Goal: Information Seeking & Learning: Learn about a topic

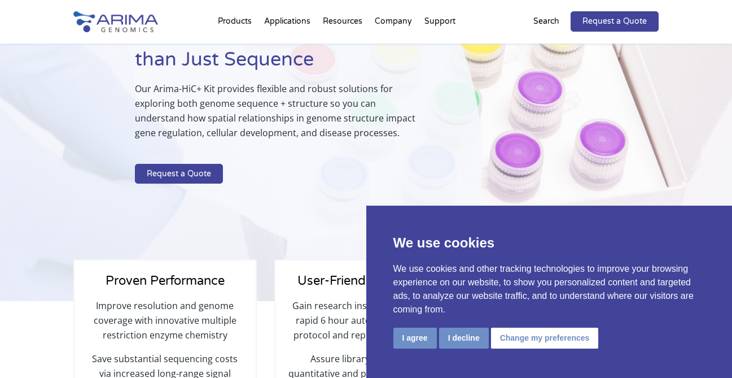
scroll to position [115, 0]
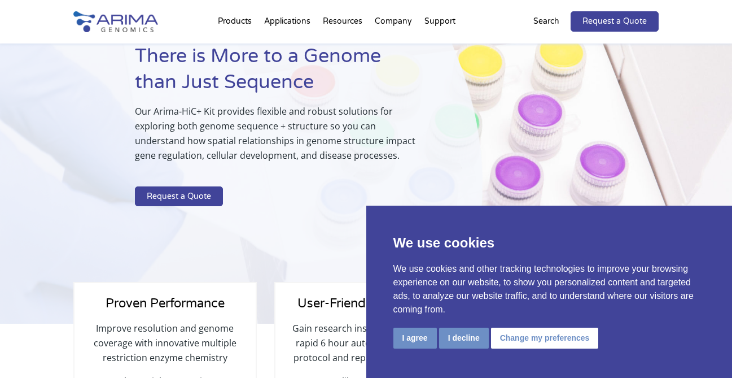
click at [416, 335] on button "I agree" at bounding box center [414, 337] width 43 height 21
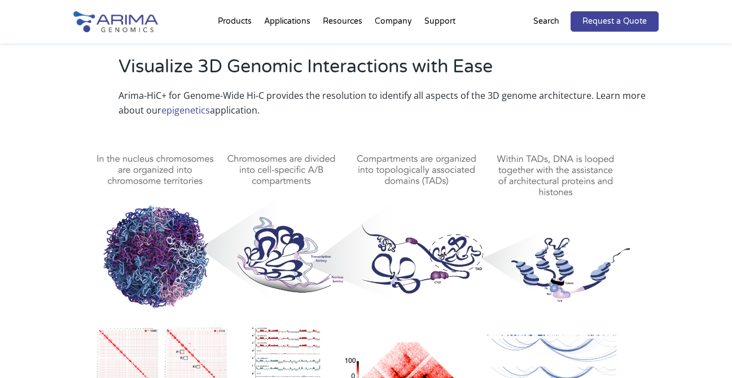
scroll to position [464, 0]
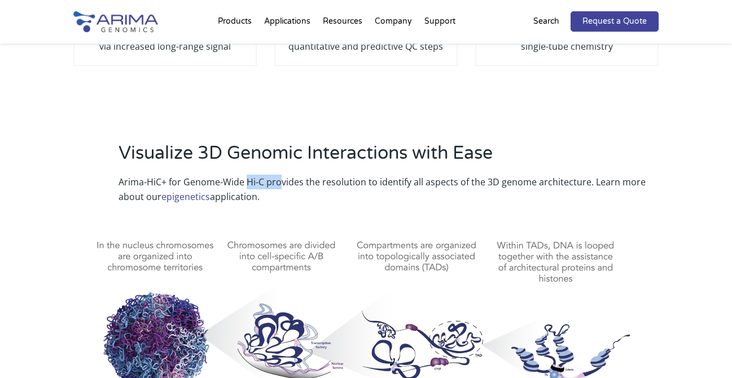
drag, startPoint x: 248, startPoint y: 169, endPoint x: 288, endPoint y: 172, distance: 39.6
click at [283, 174] on p "Arima-HiC+ for Genome-Wide Hi-C provides the resolution to identify all aspects…" at bounding box center [389, 188] width 541 height 29
click at [288, 174] on p "Arima-HiC+ for Genome-Wide Hi-C provides the resolution to identify all aspects…" at bounding box center [389, 188] width 541 height 29
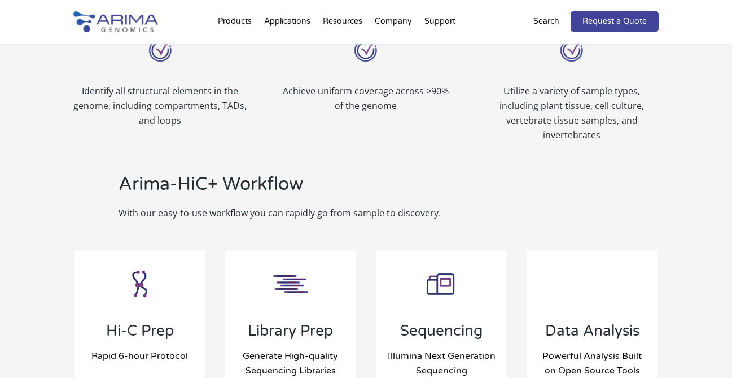
scroll to position [1180, 0]
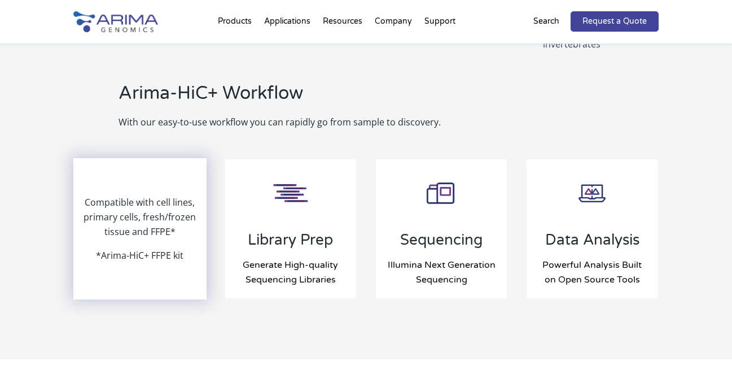
click at [150, 213] on p "Compatible with cell lines, primary cells, fresh/frozen tissue and FFPE*" at bounding box center [139, 221] width 131 height 53
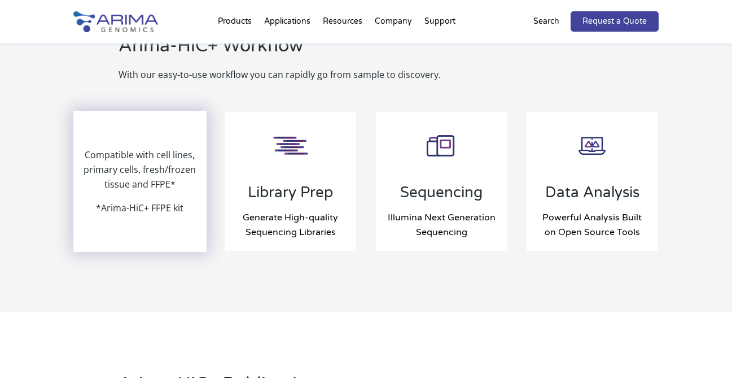
click at [125, 200] on p "*Arima-HiC+ FFPE kit" at bounding box center [139, 207] width 87 height 15
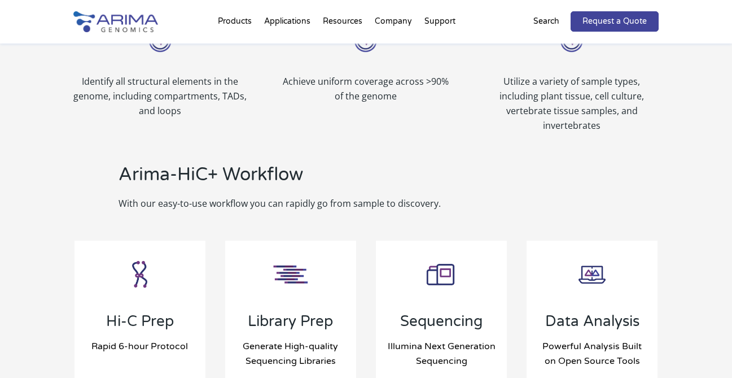
scroll to position [1201, 0]
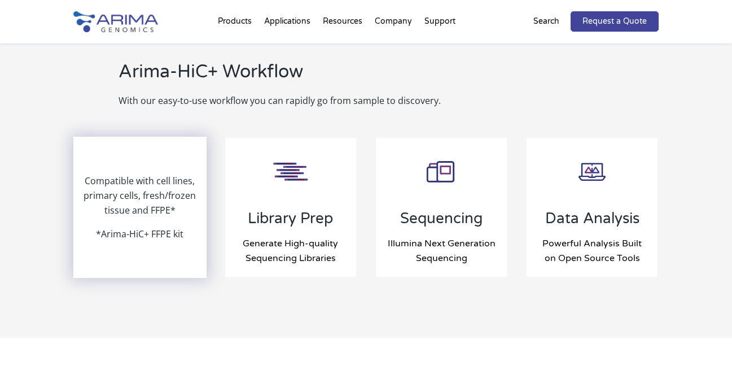
click at [134, 192] on p "Compatible with cell lines, primary cells, fresh/frozen tissue and FFPE*" at bounding box center [139, 199] width 131 height 53
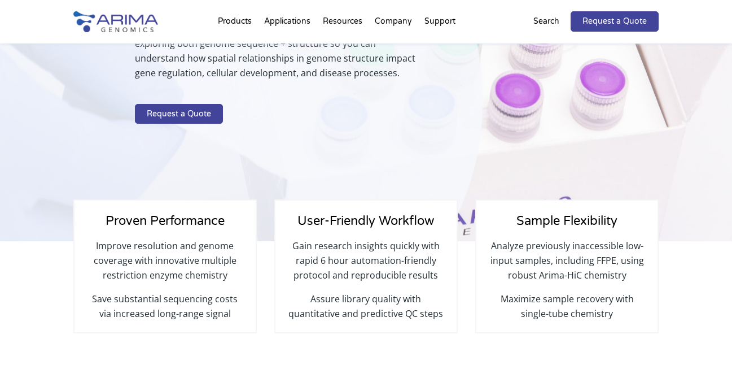
scroll to position [0, 0]
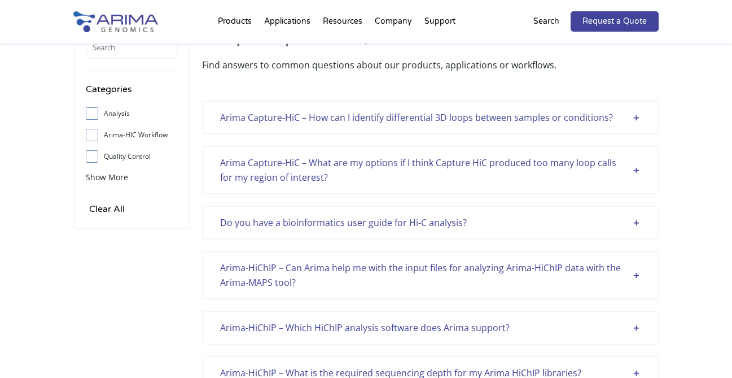
scroll to position [101, 0]
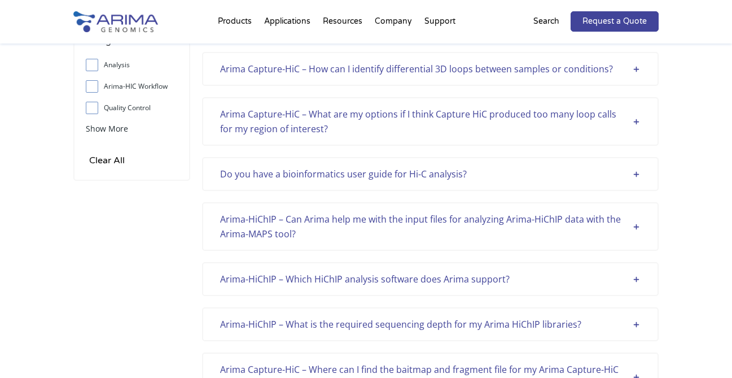
click at [632, 173] on div "Do you have a bioinformatics user guide for Hi-C analysis?" at bounding box center [430, 173] width 420 height 15
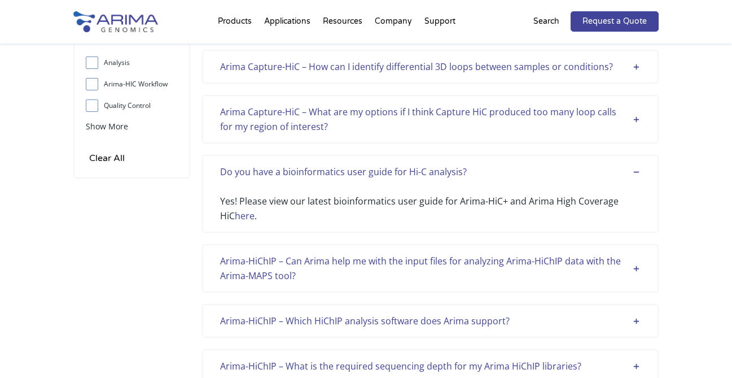
scroll to position [106, 0]
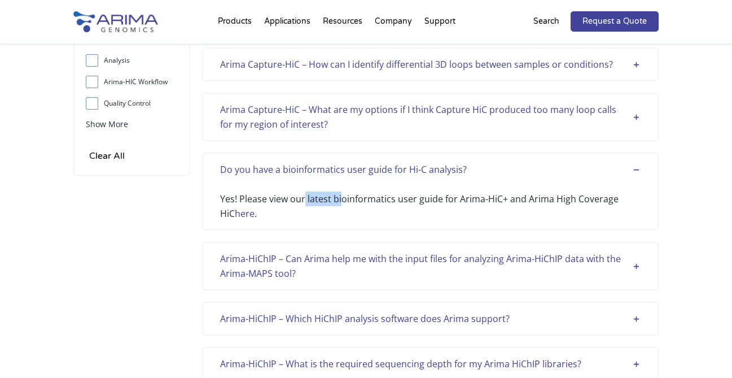
drag, startPoint x: 305, startPoint y: 198, endPoint x: 378, endPoint y: 199, distance: 72.2
click at [367, 199] on div "Yes! Please view our latest bioinformatics user guide for Arima-HiC+ and Arima …" at bounding box center [430, 199] width 420 height 44
click at [381, 199] on div "Yes! Please view our latest bioinformatics user guide for Arima-HiC+ and Arima …" at bounding box center [430, 199] width 420 height 44
click at [424, 200] on div "Yes! Please view our latest bioinformatics user guide for Arima-HiC+ and Arima …" at bounding box center [430, 199] width 420 height 44
drag, startPoint x: 457, startPoint y: 201, endPoint x: 467, endPoint y: 203, distance: 10.9
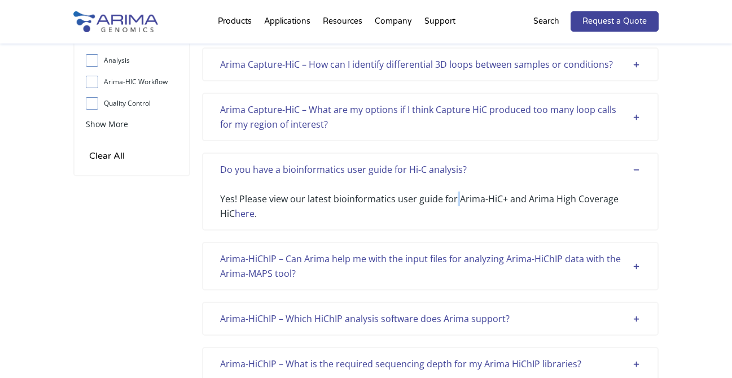
click at [459, 201] on div "Yes! Please view our latest bioinformatics user guide for Arima-HiC+ and Arima …" at bounding box center [430, 199] width 420 height 44
click at [467, 203] on div "Yes! Please view our latest bioinformatics user guide for Arima-HiC+ and Arima …" at bounding box center [430, 199] width 420 height 44
drag, startPoint x: 420, startPoint y: 205, endPoint x: 397, endPoint y: 206, distance: 23.7
click at [401, 206] on div "Yes! Please view our latest bioinformatics user guide for Arima-HiC+ and Arima …" at bounding box center [430, 199] width 420 height 44
click at [348, 206] on div "Yes! Please view our latest bioinformatics user guide for Arima-HiC+ and Arima …" at bounding box center [430, 199] width 420 height 44
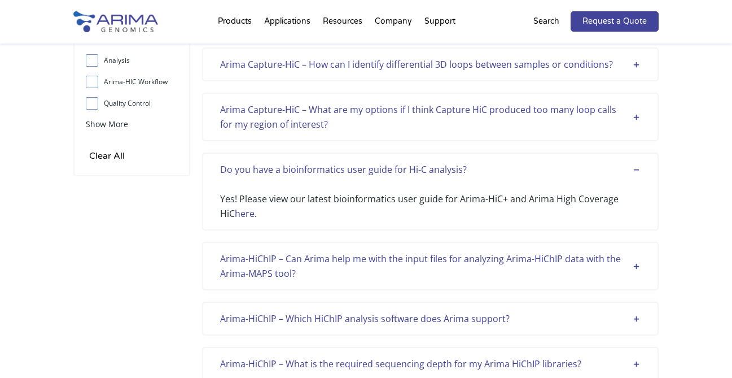
click at [253, 211] on link "here" at bounding box center [245, 213] width 20 height 12
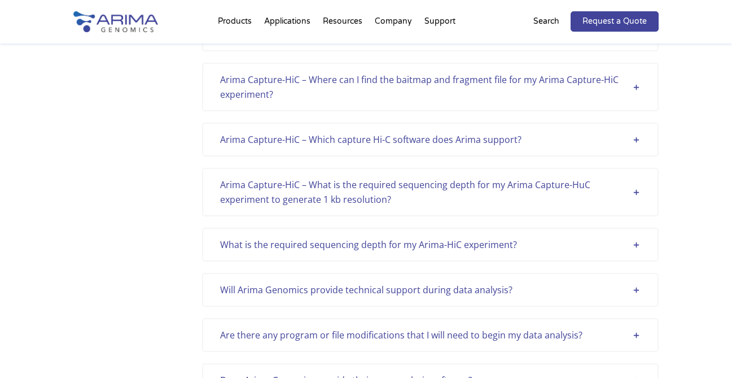
scroll to position [534, 0]
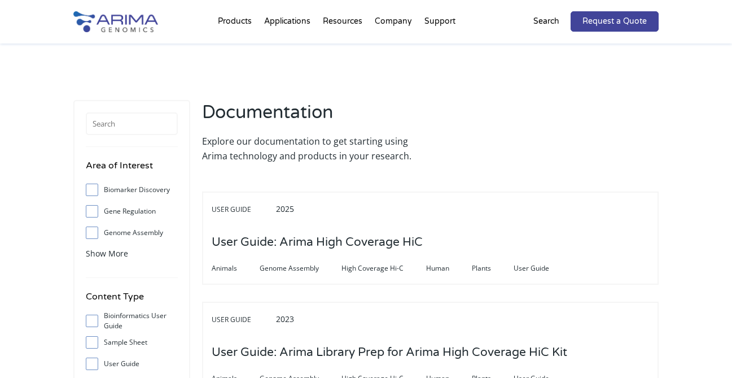
scroll to position [107, 0]
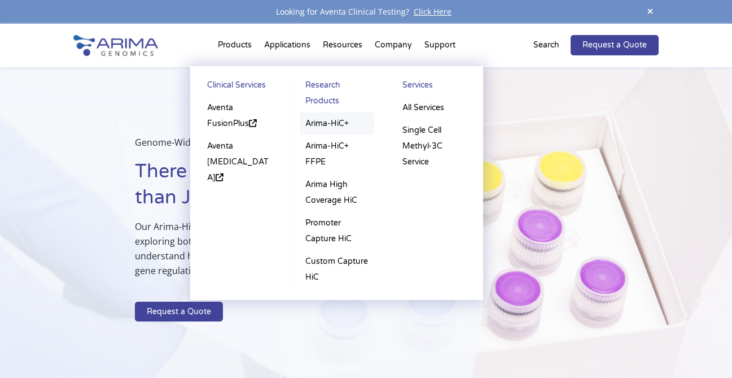
click at [328, 125] on link "Arima-HiC+" at bounding box center [337, 123] width 74 height 23
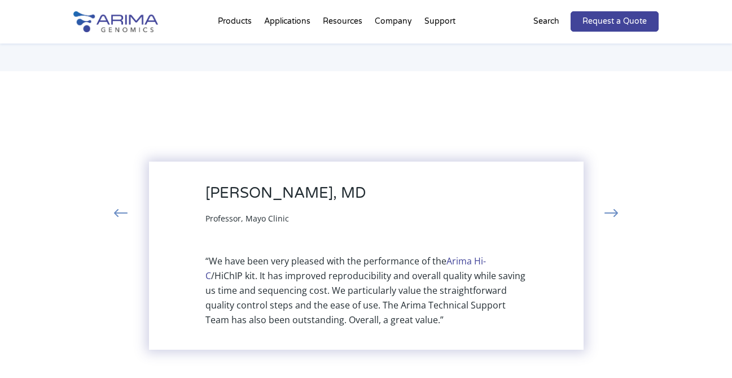
scroll to position [2510, 0]
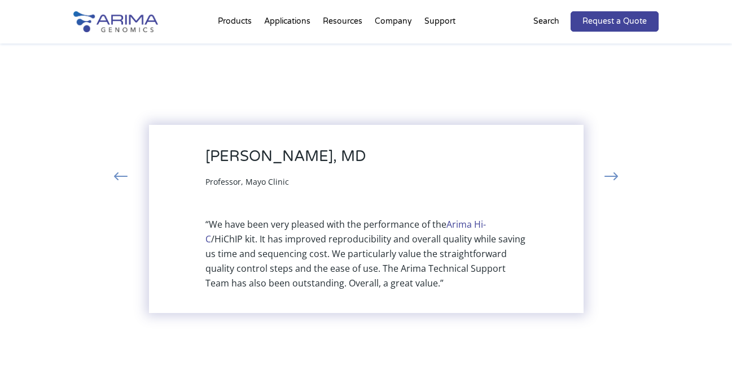
click at [118, 167] on button "‹" at bounding box center [120, 177] width 25 height 20
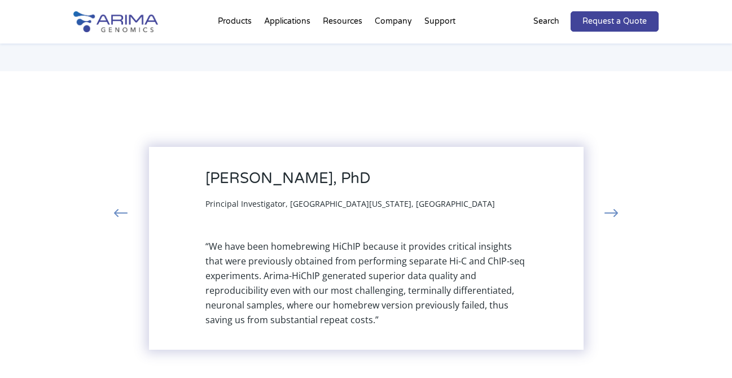
scroll to position [2470, 0]
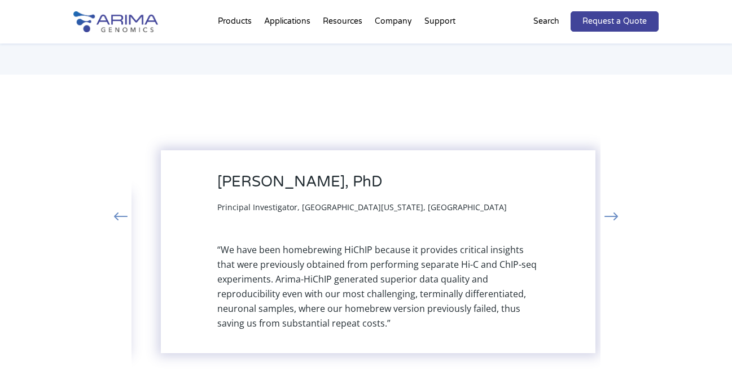
drag, startPoint x: 204, startPoint y: 165, endPoint x: 209, endPoint y: 170, distance: 7.2
click at [210, 170] on div "Yin Shen, PhD Principal Investigator, University of California, San Francisco “…" at bounding box center [378, 251] width 435 height 203
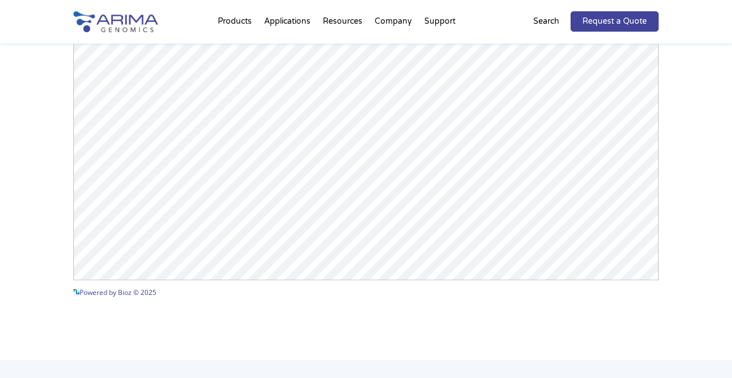
scroll to position [1771, 0]
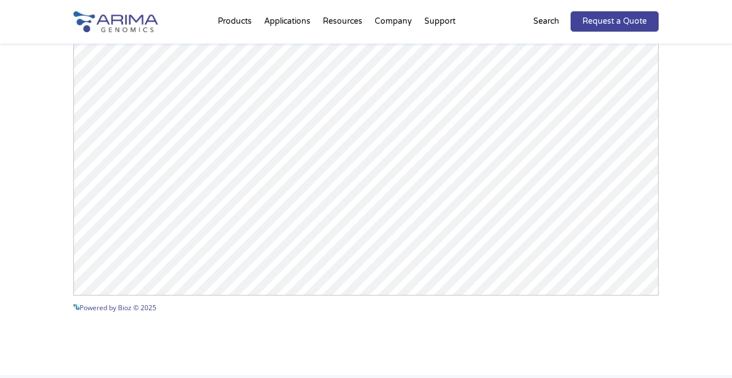
click at [701, 60] on div "Arima-HiC+ Publications Powered by Bioz © 2025 See more details on Bioz" at bounding box center [366, 59] width 732 height 630
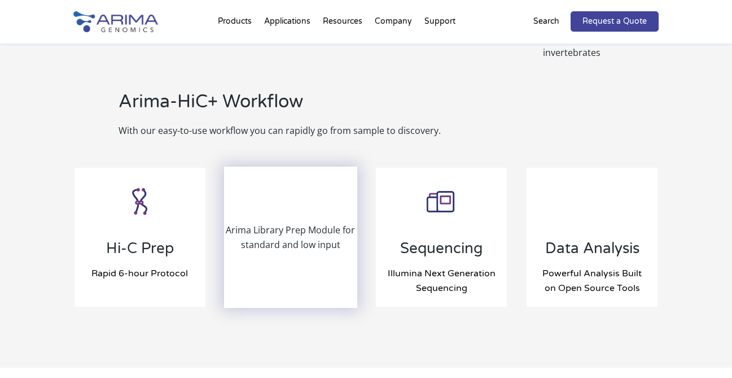
scroll to position [1151, 0]
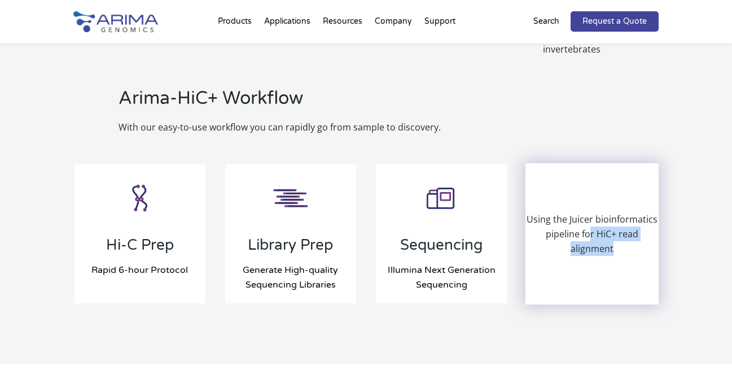
drag, startPoint x: 617, startPoint y: 232, endPoint x: 589, endPoint y: 226, distance: 29.3
click at [589, 226] on p "Using the Juicer bioinformatics pipeline for HiC+ read alignment" at bounding box center [591, 234] width 131 height 44
click at [581, 226] on p "Using the Juicer bioinformatics pipeline for HiC+ read alignment" at bounding box center [591, 234] width 131 height 44
drag, startPoint x: 595, startPoint y: 222, endPoint x: 624, endPoint y: 238, distance: 32.8
click at [621, 236] on p "Using the Juicer bioinformatics pipeline for HiC+ read alignment" at bounding box center [591, 234] width 131 height 44
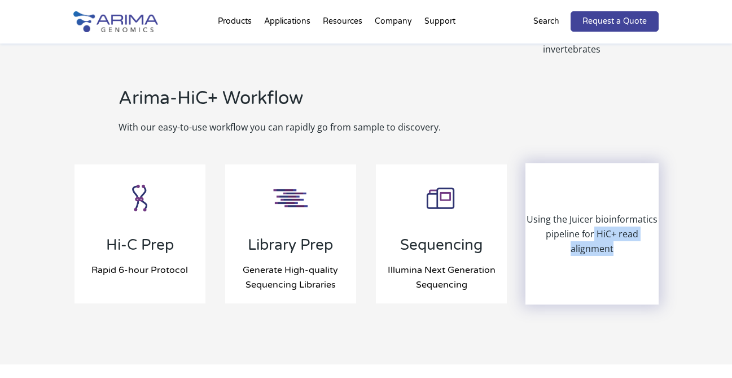
click at [624, 238] on p "Using the Juicer bioinformatics pipeline for HiC+ read alignment" at bounding box center [591, 234] width 131 height 44
drag, startPoint x: 624, startPoint y: 238, endPoint x: 555, endPoint y: 201, distance: 77.5
click at [556, 212] on p "Using the Juicer bioinformatics pipeline for HiC+ read alignment" at bounding box center [591, 234] width 131 height 44
click at [555, 212] on p "Using the Juicer bioinformatics pipeline for HiC+ read alignment" at bounding box center [591, 234] width 131 height 44
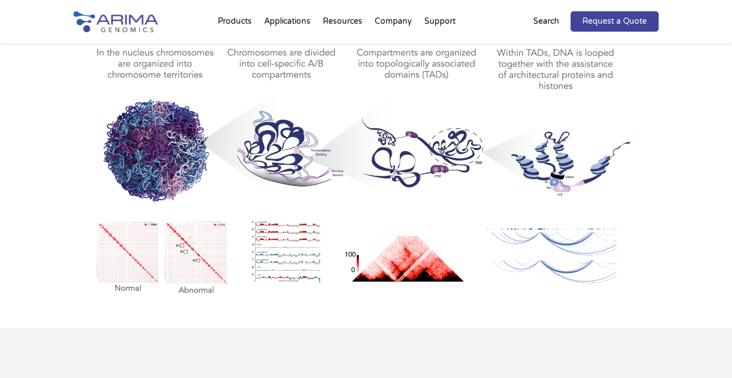
scroll to position [633, 0]
click at [360, 245] on img at bounding box center [366, 164] width 586 height 273
click at [283, 234] on img at bounding box center [366, 164] width 586 height 273
click at [222, 235] on img at bounding box center [366, 164] width 586 height 273
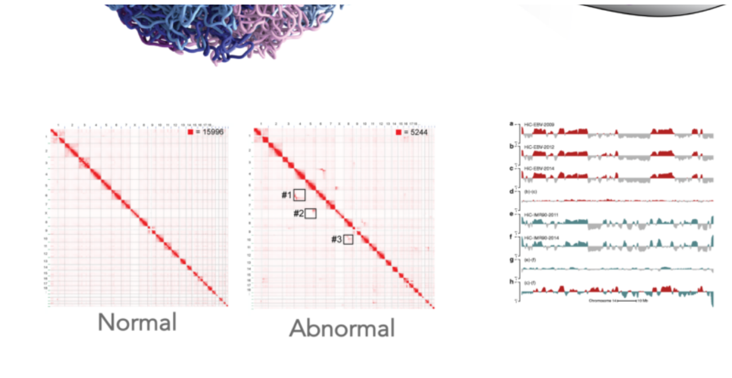
scroll to position [665, 0]
